Goal: Information Seeking & Learning: Understand process/instructions

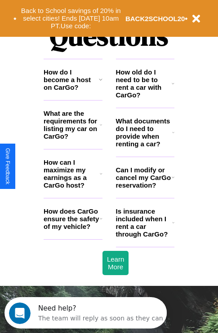
scroll to position [1088, 0]
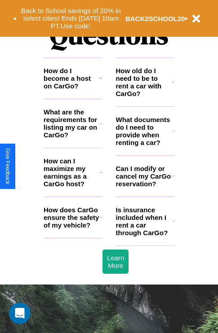
click at [101, 221] on icon at bounding box center [101, 217] width 3 height 7
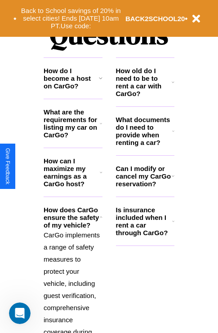
click at [101, 127] on icon at bounding box center [101, 123] width 2 height 7
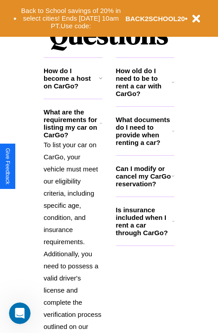
click at [173, 86] on icon at bounding box center [173, 82] width 3 height 7
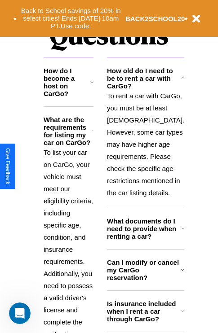
click at [73, 93] on h3 "How do I become a host on CarGo?" at bounding box center [67, 82] width 47 height 31
click at [93, 135] on icon at bounding box center [93, 131] width 2 height 7
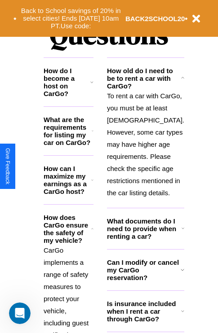
scroll to position [1107, 0]
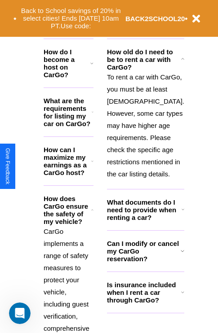
click at [181, 255] on icon at bounding box center [183, 250] width 4 height 7
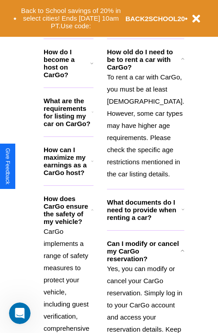
click at [181, 213] on icon at bounding box center [182, 209] width 3 height 7
